Goal: Find contact information: Find contact information

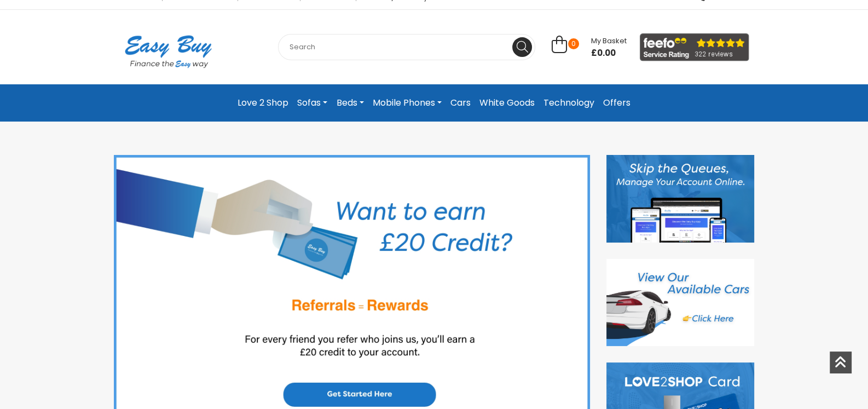
scroll to position [65, 0]
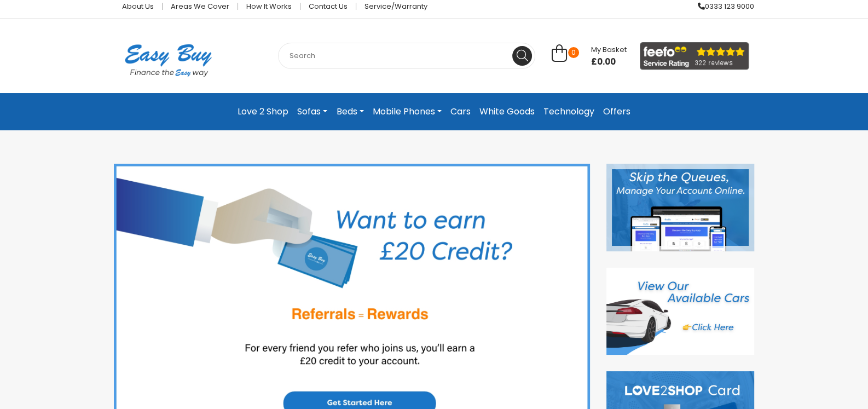
click at [665, 184] on img at bounding box center [680, 208] width 148 height 88
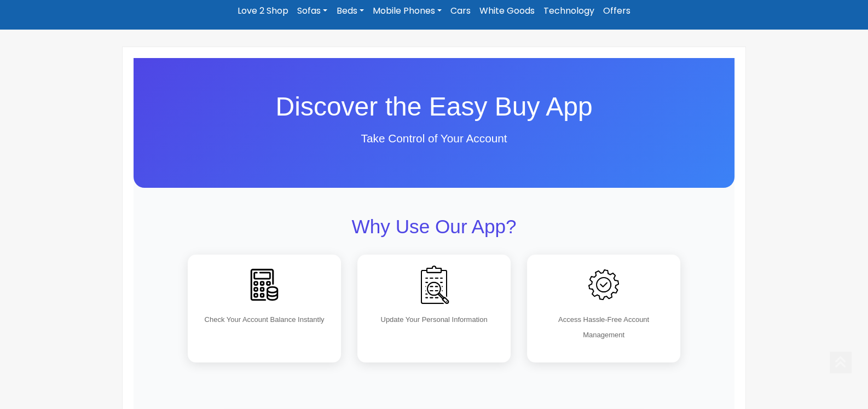
scroll to position [218, 0]
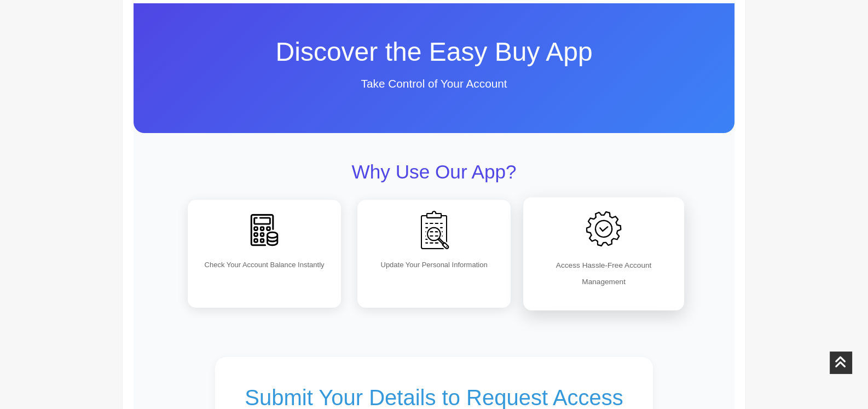
click at [610, 227] on img at bounding box center [603, 229] width 48 height 48
click at [602, 273] on p "Access Hassle-Free Account Management" at bounding box center [604, 273] width 138 height 32
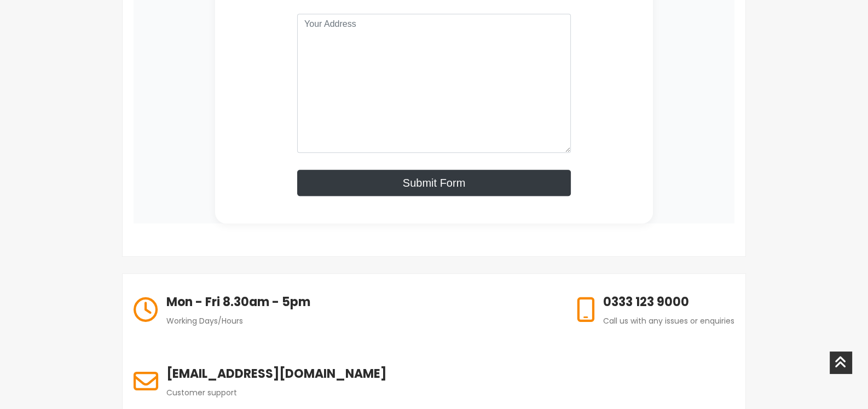
scroll to position [602, 0]
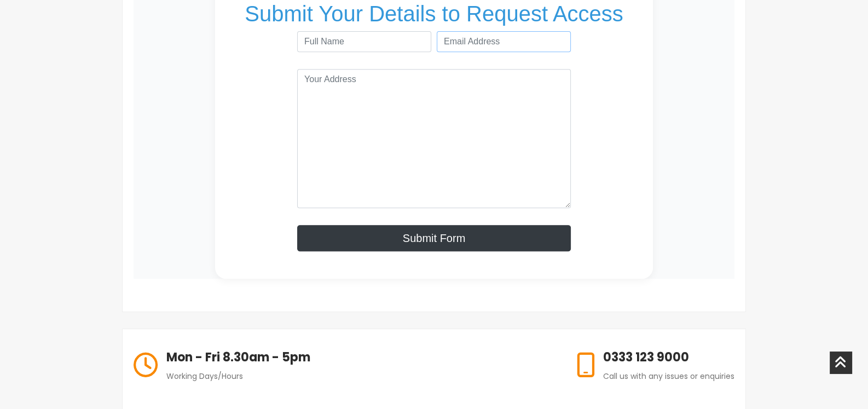
click at [496, 38] on input "email" at bounding box center [504, 41] width 134 height 21
click at [408, 86] on textarea at bounding box center [434, 138] width 274 height 139
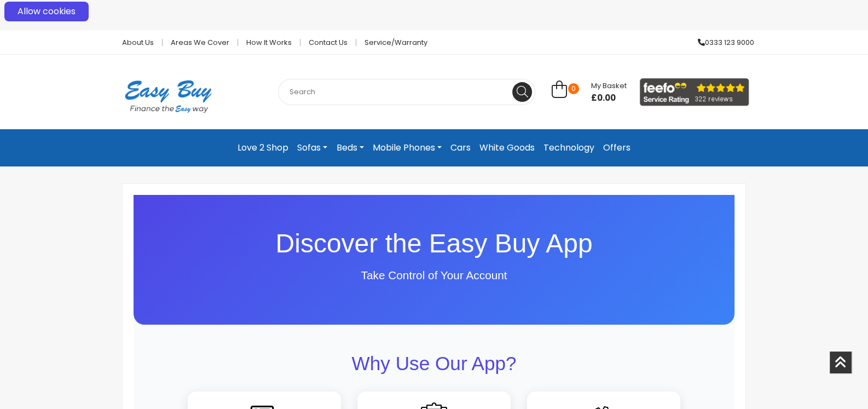
scroll to position [0, 0]
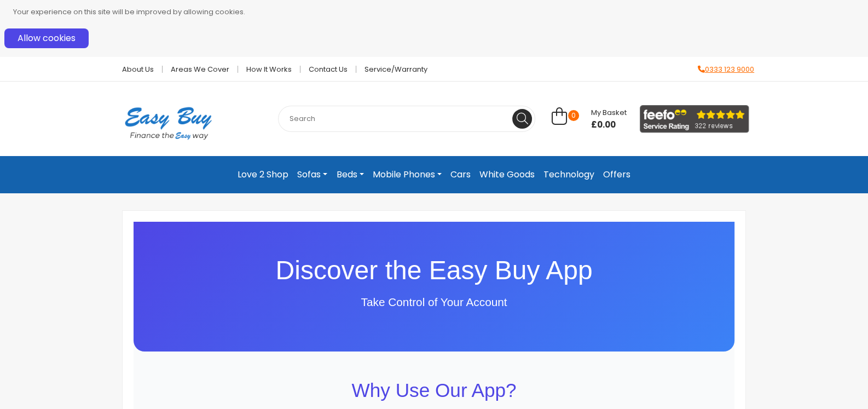
drag, startPoint x: 756, startPoint y: 67, endPoint x: 705, endPoint y: 68, distance: 50.9
click at [705, 68] on div "About Us Areas we cover How it works Contact Us Service/Warranty 0333 123 9000" at bounding box center [434, 69] width 657 height 24
copy link "0333 123 9000"
click at [68, 37] on button "Allow cookies" at bounding box center [46, 38] width 84 height 20
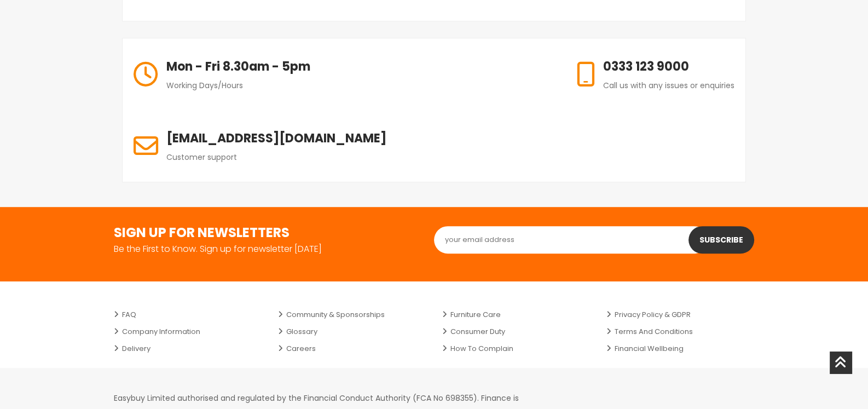
scroll to position [837, 0]
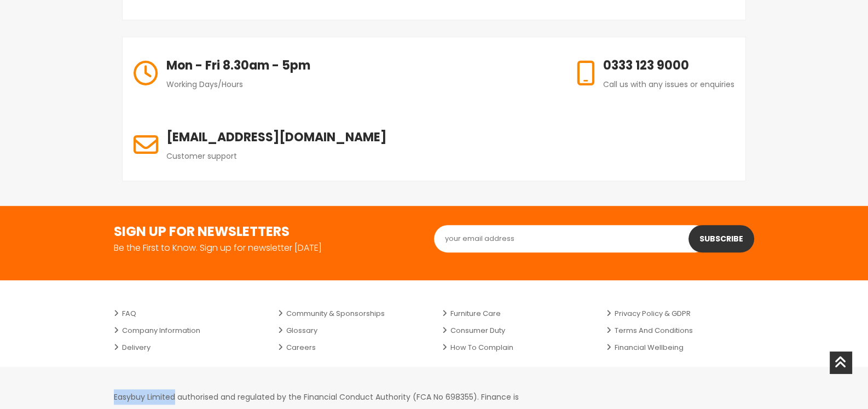
drag, startPoint x: 175, startPoint y: 325, endPoint x: 105, endPoint y: 318, distance: 70.9
copy p "Easybuy Limited"
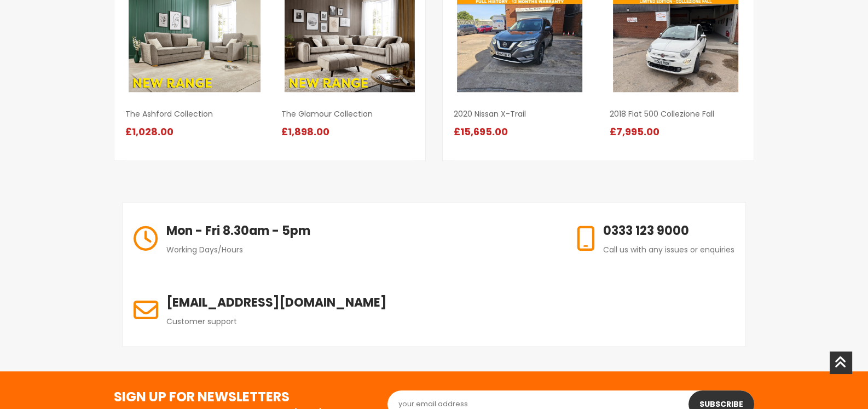
scroll to position [1316, 0]
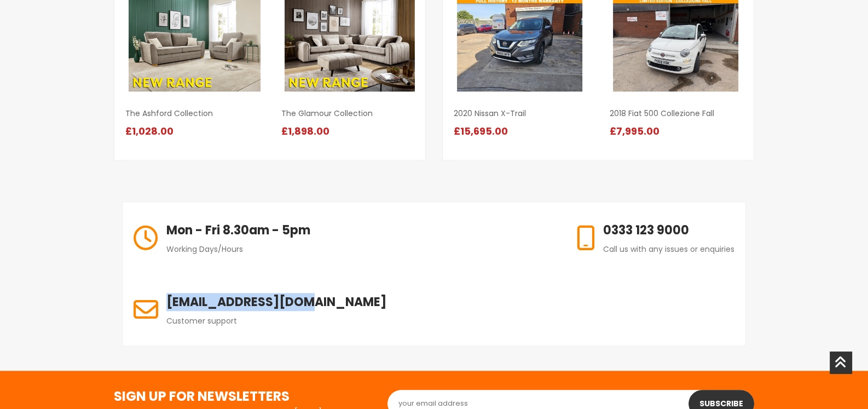
drag, startPoint x: 736, startPoint y: 231, endPoint x: 594, endPoint y: 230, distance: 142.3
click at [397, 274] on div "info@easybuy.uk.com Customer support" at bounding box center [260, 310] width 275 height 72
copy h6 "[EMAIL_ADDRESS][DOMAIN_NAME]"
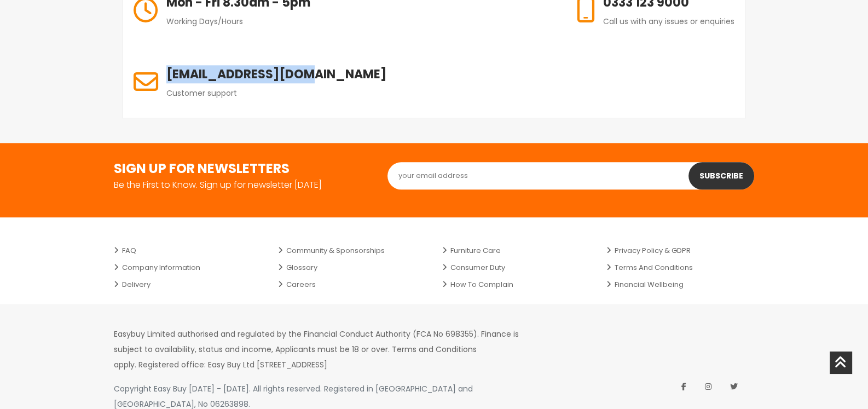
scroll to position [1480, 0]
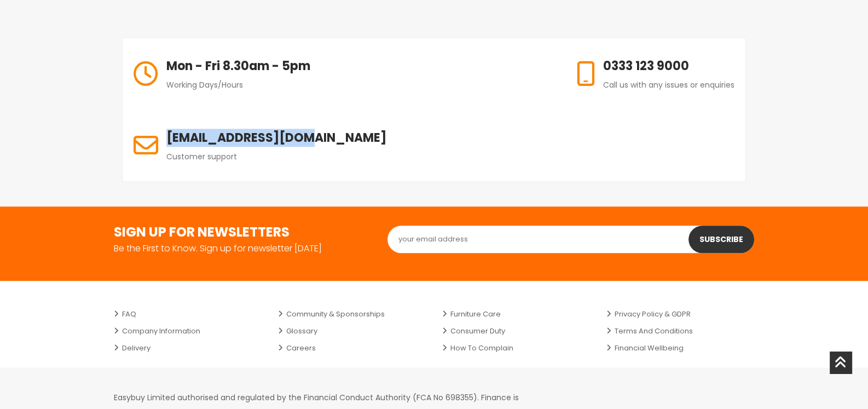
click at [442, 390] on p "Easybuy Limited authorised and regulated by the Financial Conduct Authority (FC…" at bounding box center [327, 413] width 427 height 46
drag, startPoint x: 451, startPoint y: 355, endPoint x: 427, endPoint y: 355, distance: 24.6
click at [426, 390] on p "Easybuy Limited authorised and regulated by the Financial Conduct Authority (FC…" at bounding box center [327, 413] width 427 height 46
click at [424, 390] on p "Easybuy Limited authorised and regulated by the Financial Conduct Authority (FC…" at bounding box center [327, 413] width 427 height 46
drag, startPoint x: 424, startPoint y: 353, endPoint x: 450, endPoint y: 352, distance: 25.7
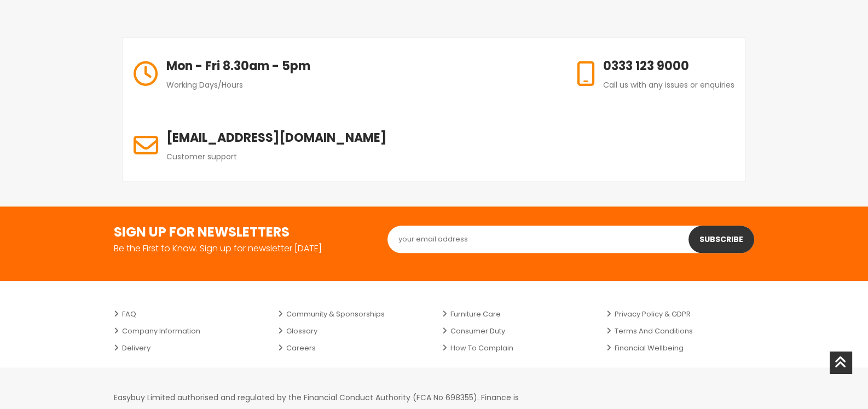
click at [450, 390] on p "Easybuy Limited authorised and regulated by the Financial Conduct Authority (FC…" at bounding box center [327, 413] width 427 height 46
copy p "HU3 5JL"
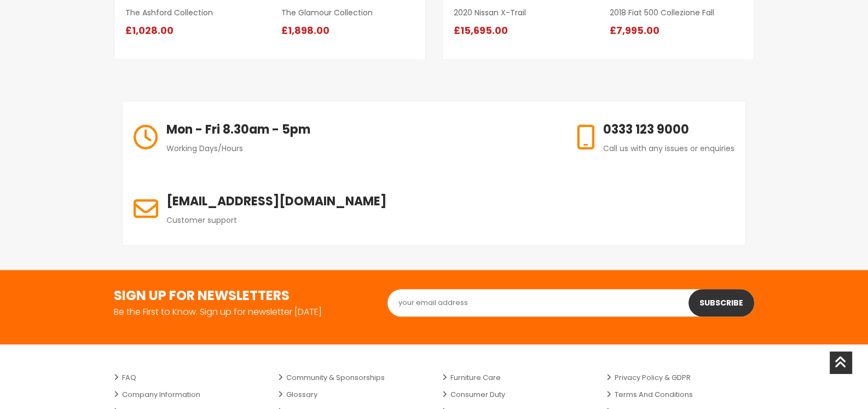
scroll to position [1544, 0]
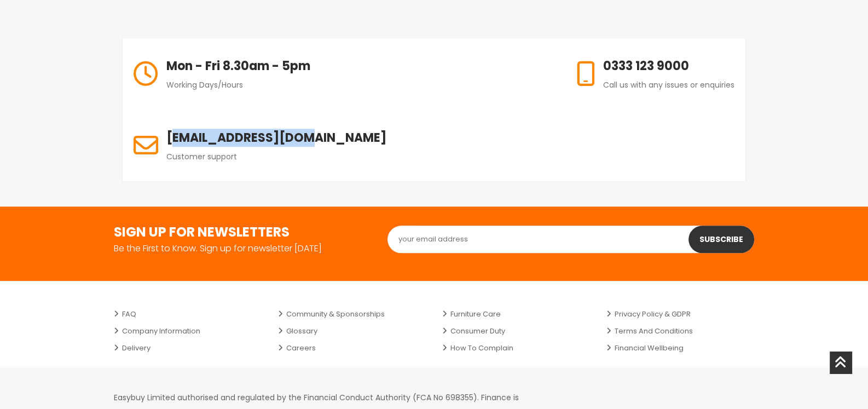
drag, startPoint x: 736, startPoint y: 65, endPoint x: 596, endPoint y: 62, distance: 139.5
click at [397, 109] on div "info@easybuy.uk.com Customer support" at bounding box center [260, 145] width 275 height 72
drag, startPoint x: 595, startPoint y: 65, endPoint x: 733, endPoint y: 66, distance: 138.4
click at [386, 129] on h6 "[EMAIL_ADDRESS][DOMAIN_NAME]" at bounding box center [276, 138] width 220 height 18
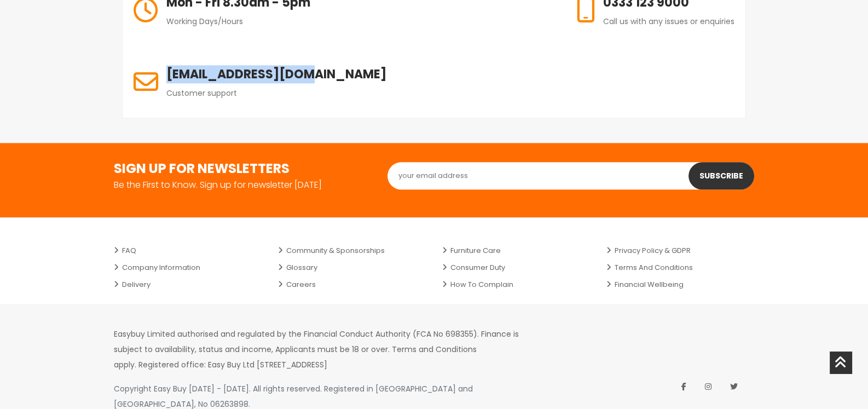
scroll to position [1480, 0]
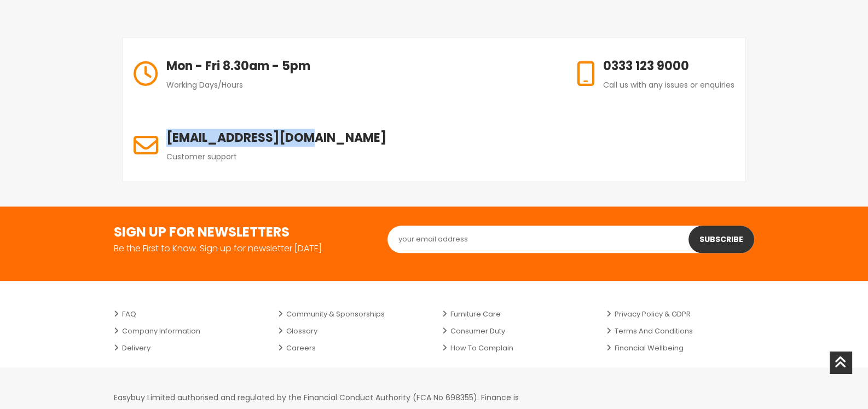
copy h6 "[EMAIL_ADDRESS][DOMAIN_NAME]"
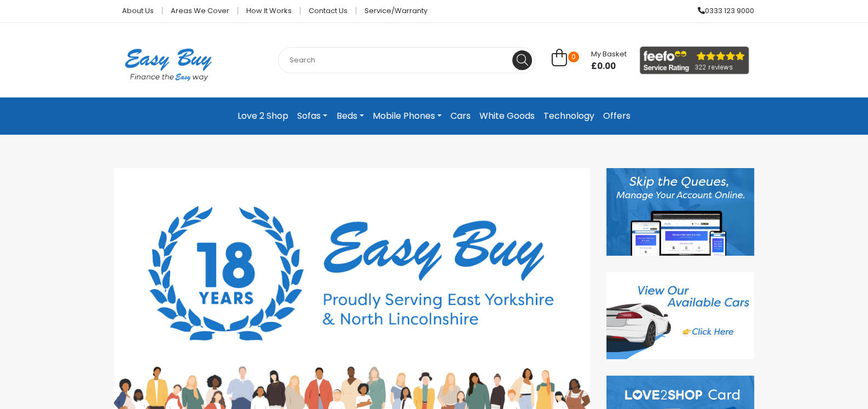
scroll to position [0, 0]
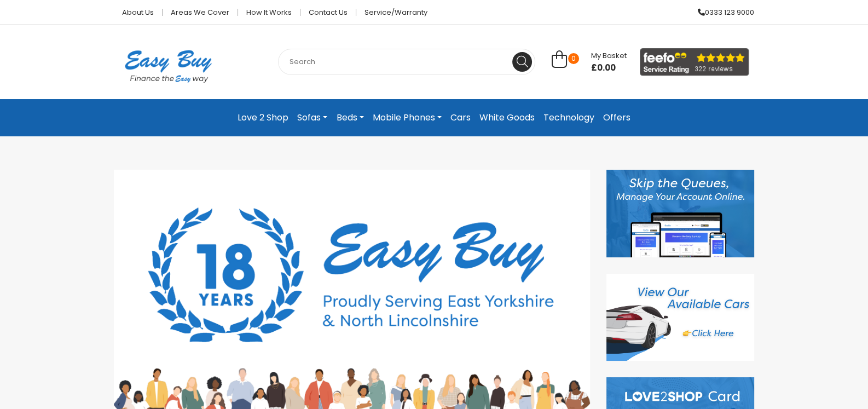
click at [317, 120] on link "Sofas" at bounding box center [312, 118] width 39 height 20
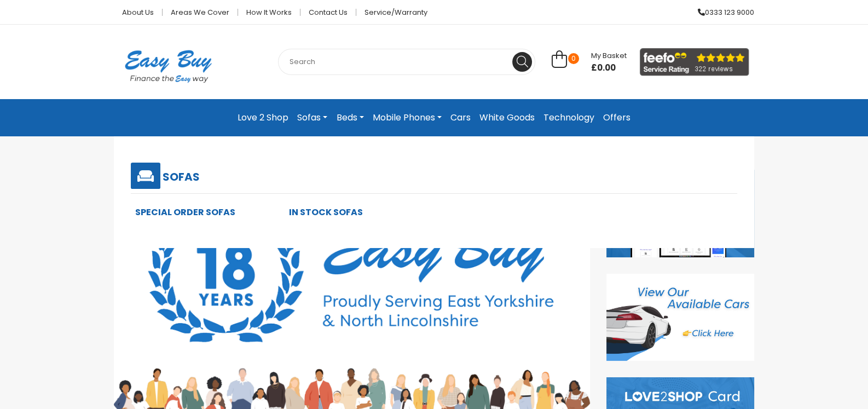
click at [353, 119] on link "Beds" at bounding box center [350, 118] width 36 height 20
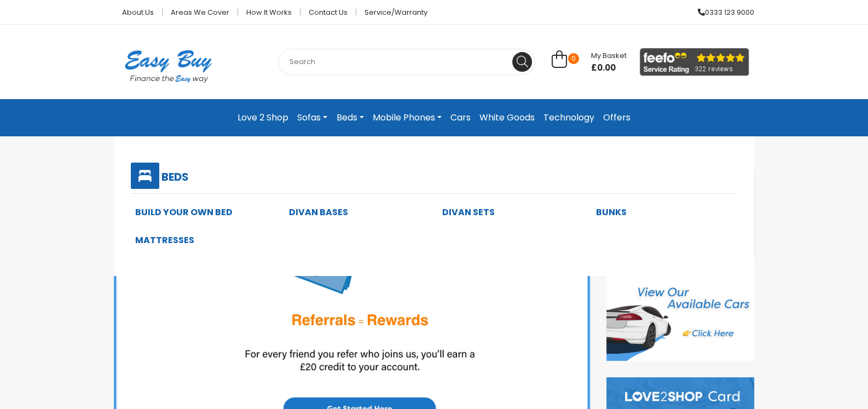
click at [358, 119] on link "Beds" at bounding box center [350, 118] width 36 height 20
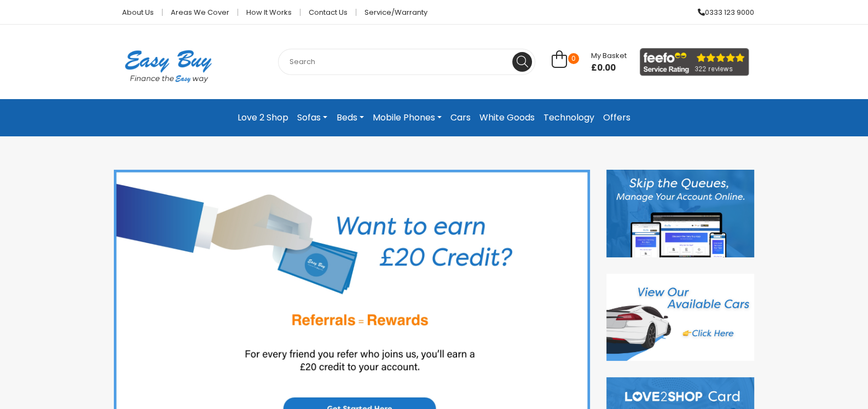
click at [426, 120] on link "Mobile Phones" at bounding box center [407, 118] width 78 height 20
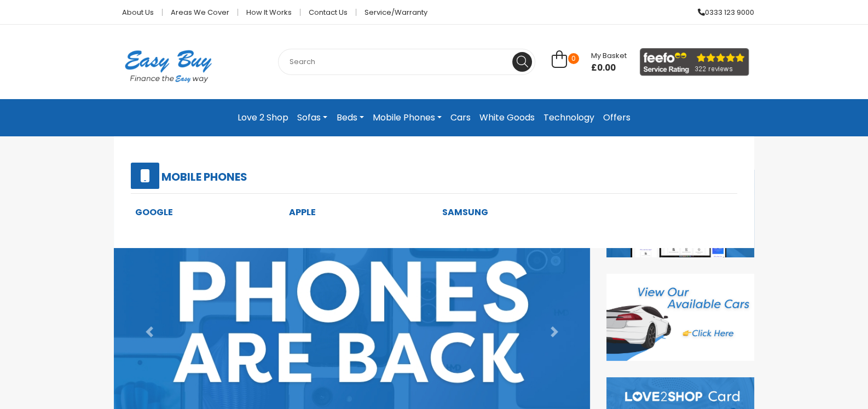
click at [508, 120] on link "White Goods" at bounding box center [507, 118] width 64 height 20
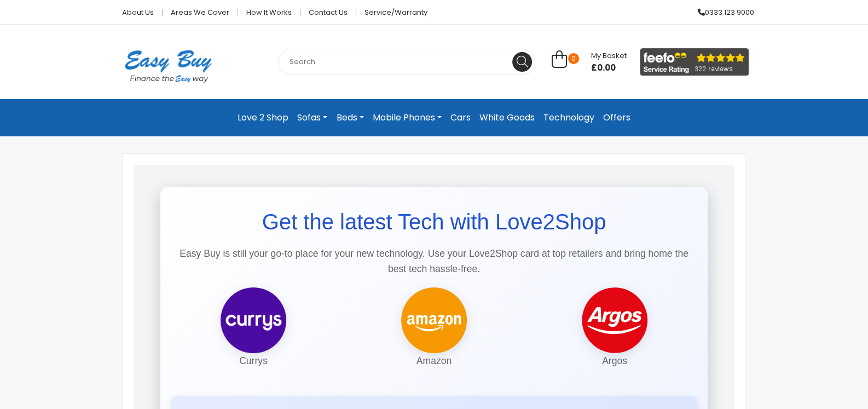
click at [613, 119] on link "Offers" at bounding box center [617, 118] width 36 height 20
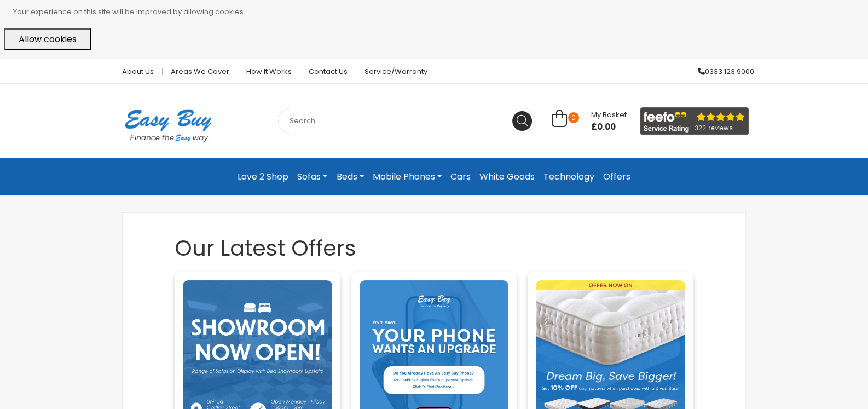
drag, startPoint x: 44, startPoint y: 257, endPoint x: 46, endPoint y: 188, distance: 68.4
click at [47, 39] on button "Allow cookies" at bounding box center [47, 39] width 86 height 22
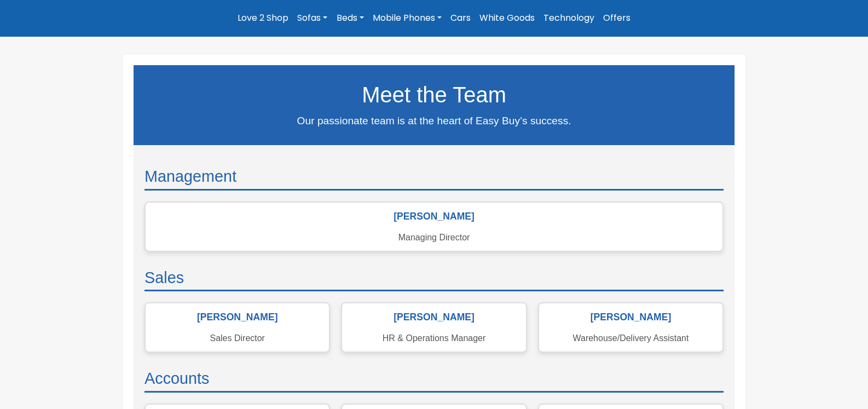
scroll to position [109, 0]
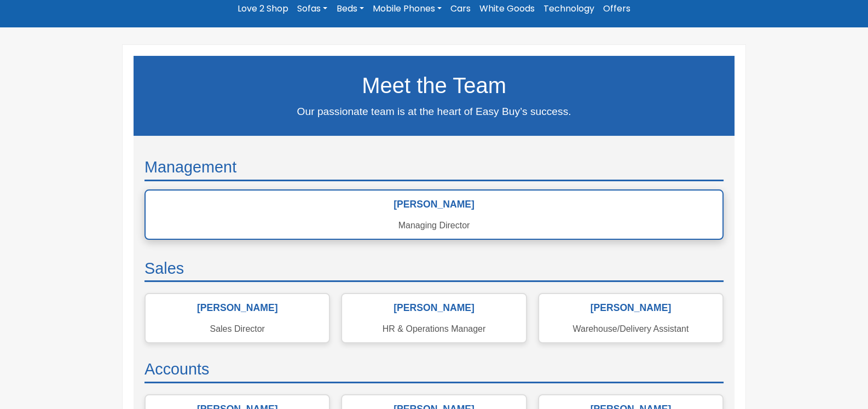
click at [438, 199] on span "[PERSON_NAME]" at bounding box center [434, 204] width 577 height 11
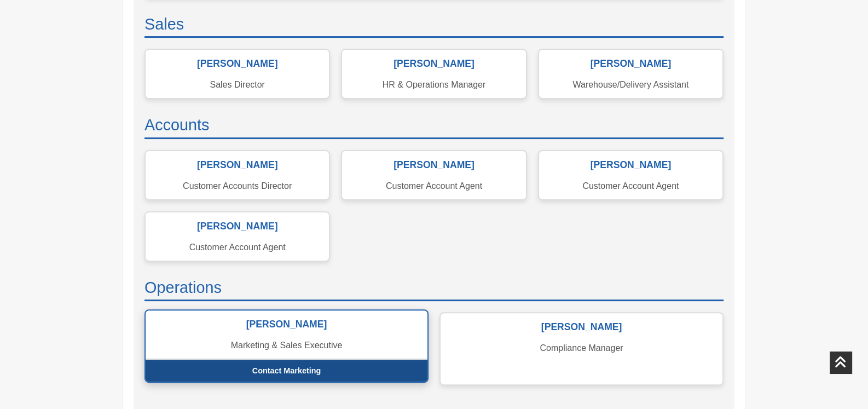
scroll to position [328, 0]
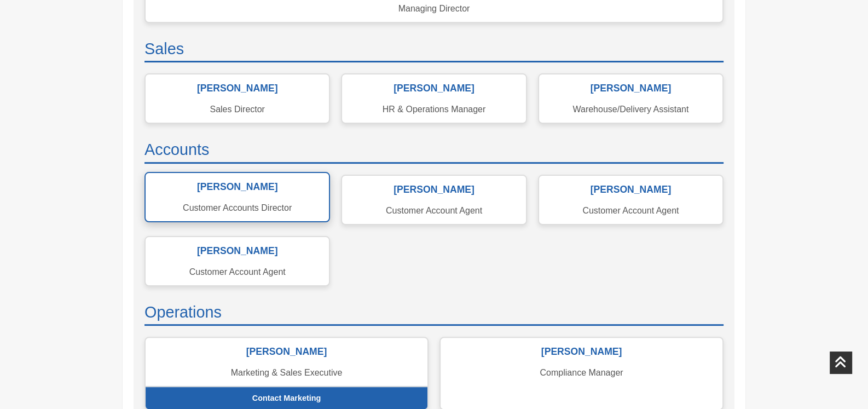
click at [239, 194] on div "Mark Stabler Customer Accounts Director" at bounding box center [236, 197] width 185 height 50
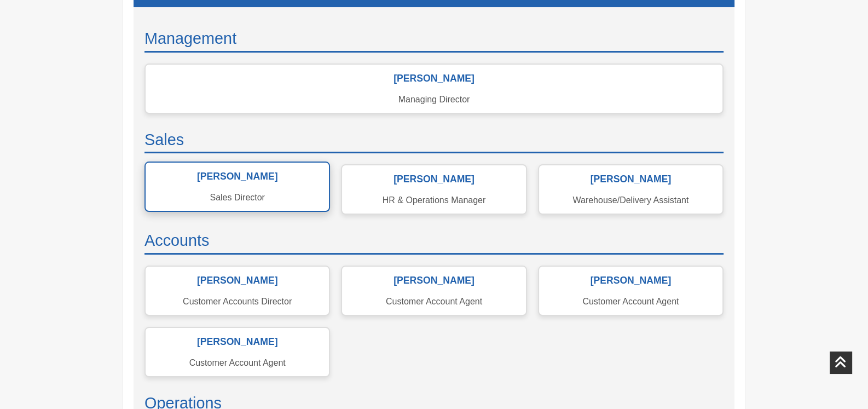
scroll to position [218, 0]
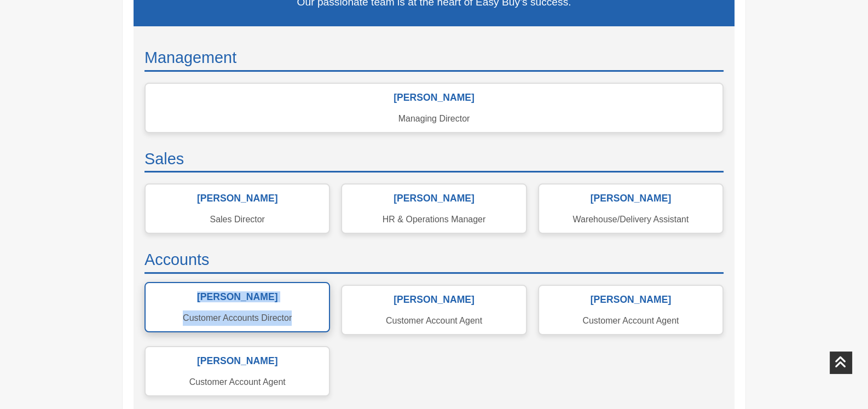
drag, startPoint x: 208, startPoint y: 292, endPoint x: 288, endPoint y: 315, distance: 83.1
click at [300, 320] on div "Mark Stabler Customer Accounts Director" at bounding box center [236, 307] width 185 height 50
copy div "Mark Stabler Customer Accounts Director"
